Goal: Understand process/instructions

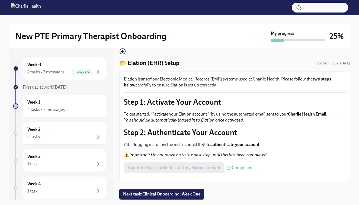
scroll to position [27, 0]
click at [172, 194] on span "Next task : Clinical Onboarding: Week One" at bounding box center [161, 193] width 77 height 5
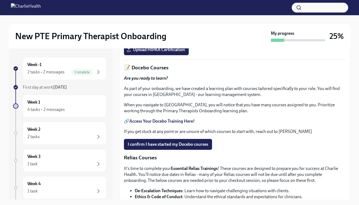
scroll to position [199, 0]
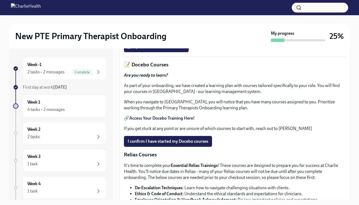
click at [166, 36] on link "HIPAA for Covered Entities" at bounding box center [155, 33] width 51 height 5
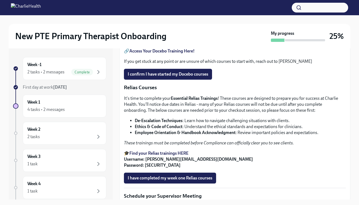
scroll to position [271, 0]
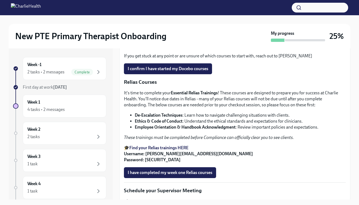
click at [181, 48] on strong "Access Your Docebo Training Here!" at bounding box center [162, 45] width 65 height 5
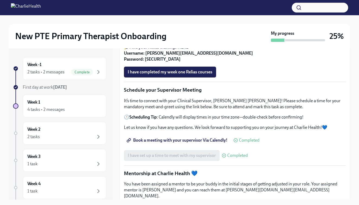
scroll to position [371, 0]
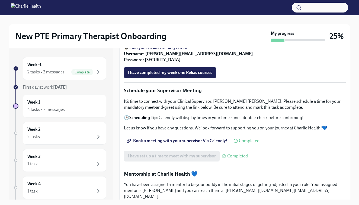
click at [169, 50] on strong "Find your Relias trainings HERE" at bounding box center [159, 47] width 59 height 5
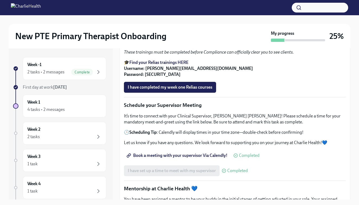
scroll to position [355, 0]
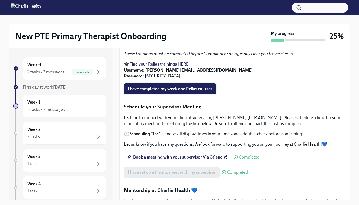
click at [184, 91] on span "I have completed my week one Relias courses" at bounding box center [170, 88] width 85 height 5
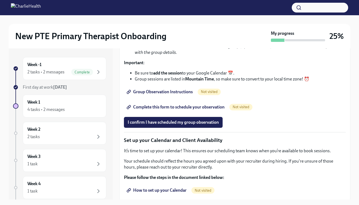
scroll to position [674, 0]
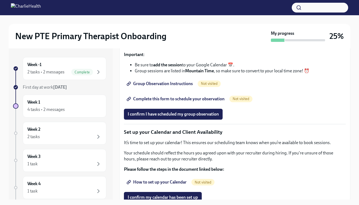
click at [168, 86] on span "Group Observation Instructions" at bounding box center [160, 83] width 65 height 5
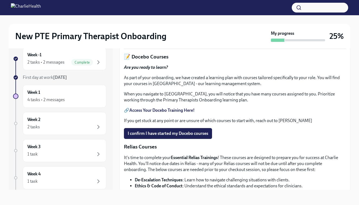
scroll to position [185, 0]
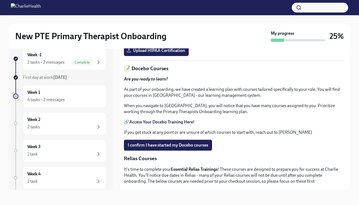
click at [169, 40] on link "HIPAA for Covered Entities" at bounding box center [155, 37] width 51 height 5
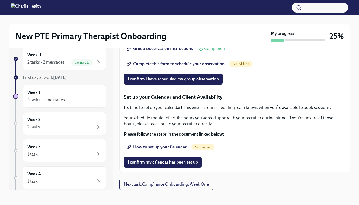
scroll to position [704, 0]
click at [217, 67] on span "Complete this form to schedule your observation" at bounding box center [176, 63] width 97 height 5
click at [169, 149] on span "How to set up your Calendar" at bounding box center [157, 146] width 59 height 5
click at [176, 148] on span "How to set up your Calendar" at bounding box center [157, 146] width 59 height 5
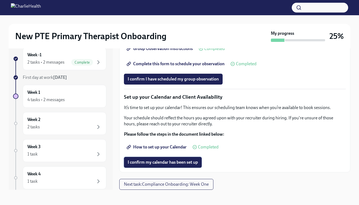
scroll to position [10, 0]
click at [177, 162] on span "I confirm my calendar has been set up" at bounding box center [163, 161] width 70 height 5
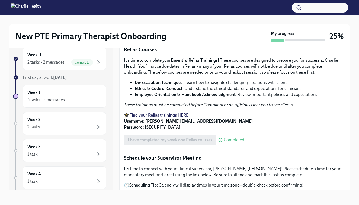
scroll to position [294, 0]
click at [174, 15] on strong "Access Your Docebo Training Here!" at bounding box center [162, 12] width 65 height 5
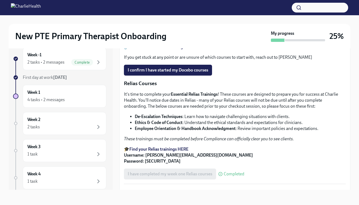
scroll to position [259, 0]
